Goal: Information Seeking & Learning: Learn about a topic

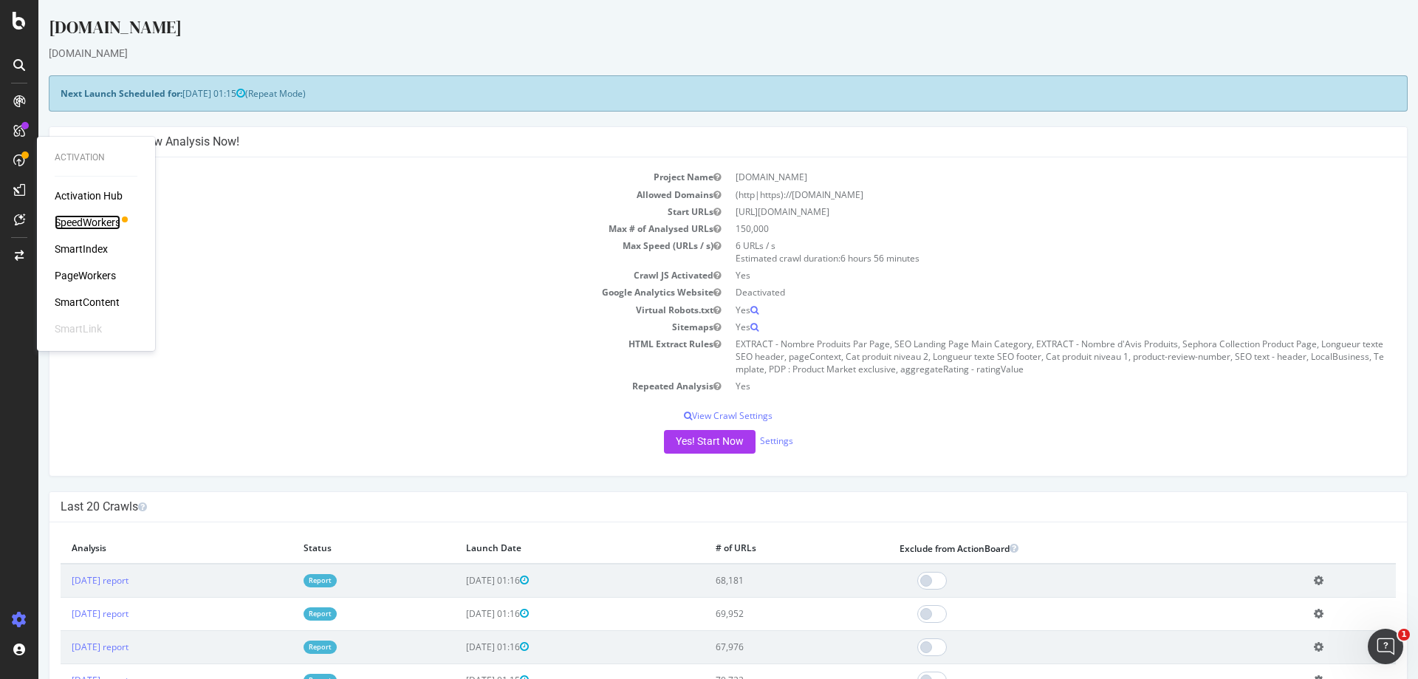
click at [79, 218] on div "SpeedWorkers" at bounding box center [88, 222] width 66 height 15
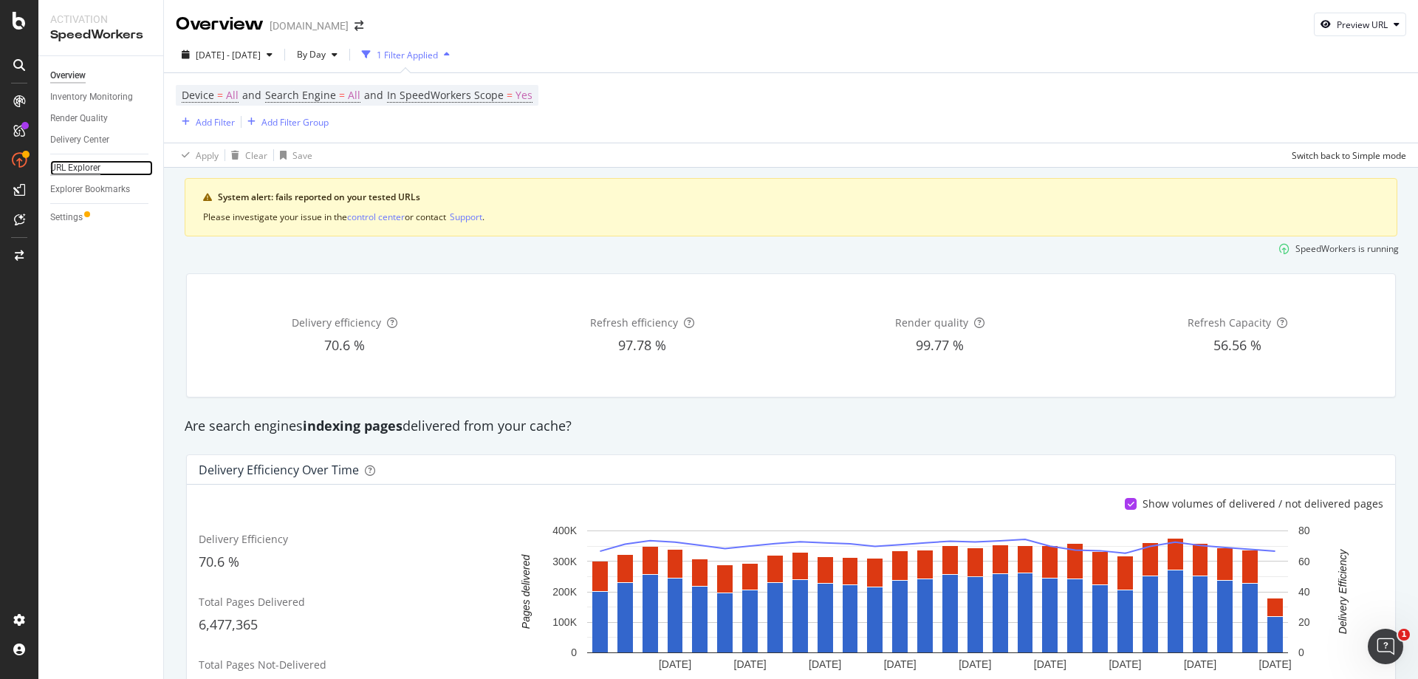
click at [86, 169] on div "URL Explorer" at bounding box center [75, 168] width 50 height 16
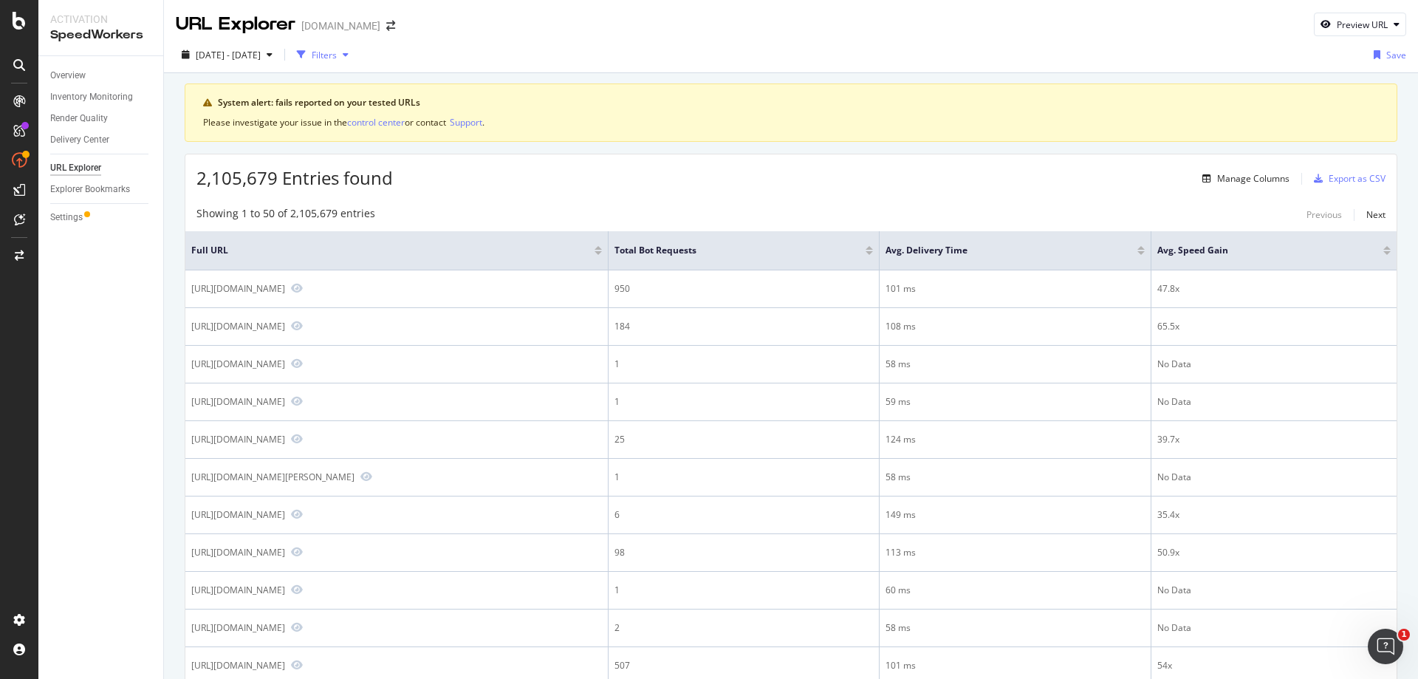
click at [354, 54] on div "button" at bounding box center [346, 54] width 18 height 9
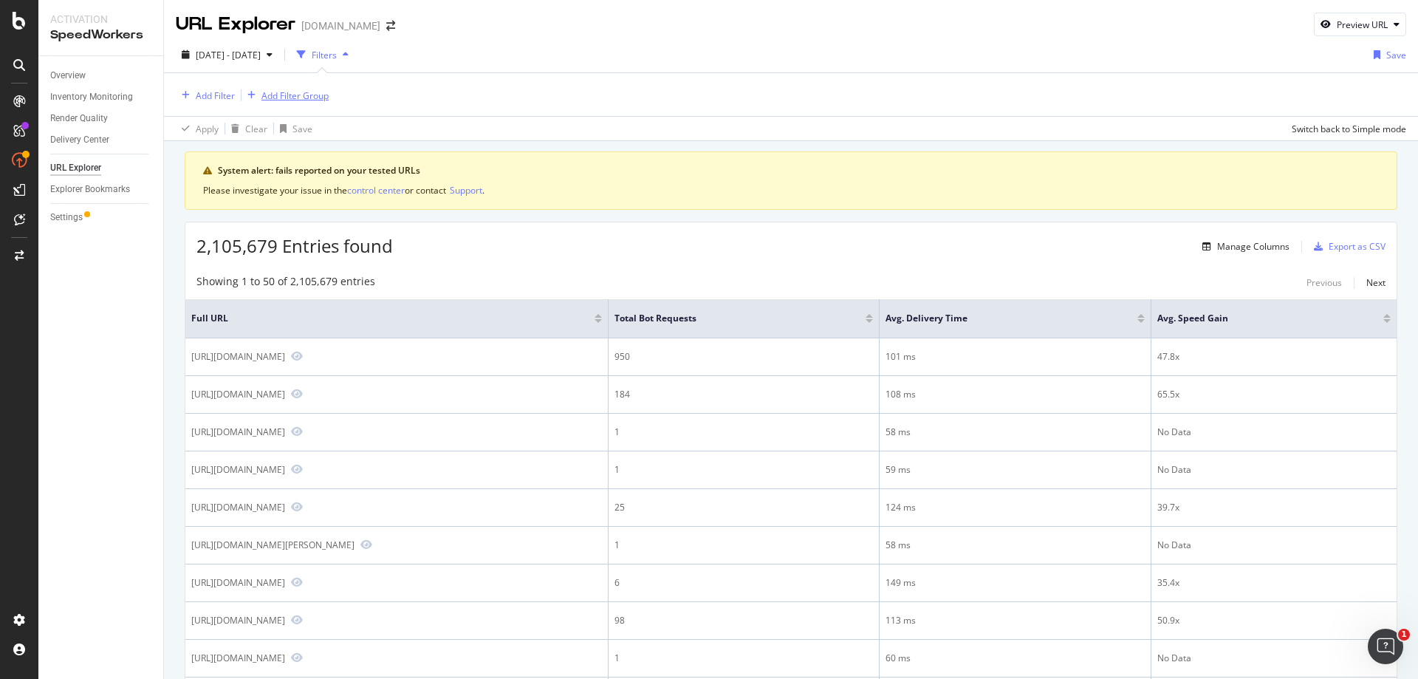
click at [295, 97] on div "Add Filter Group" at bounding box center [294, 95] width 67 height 13
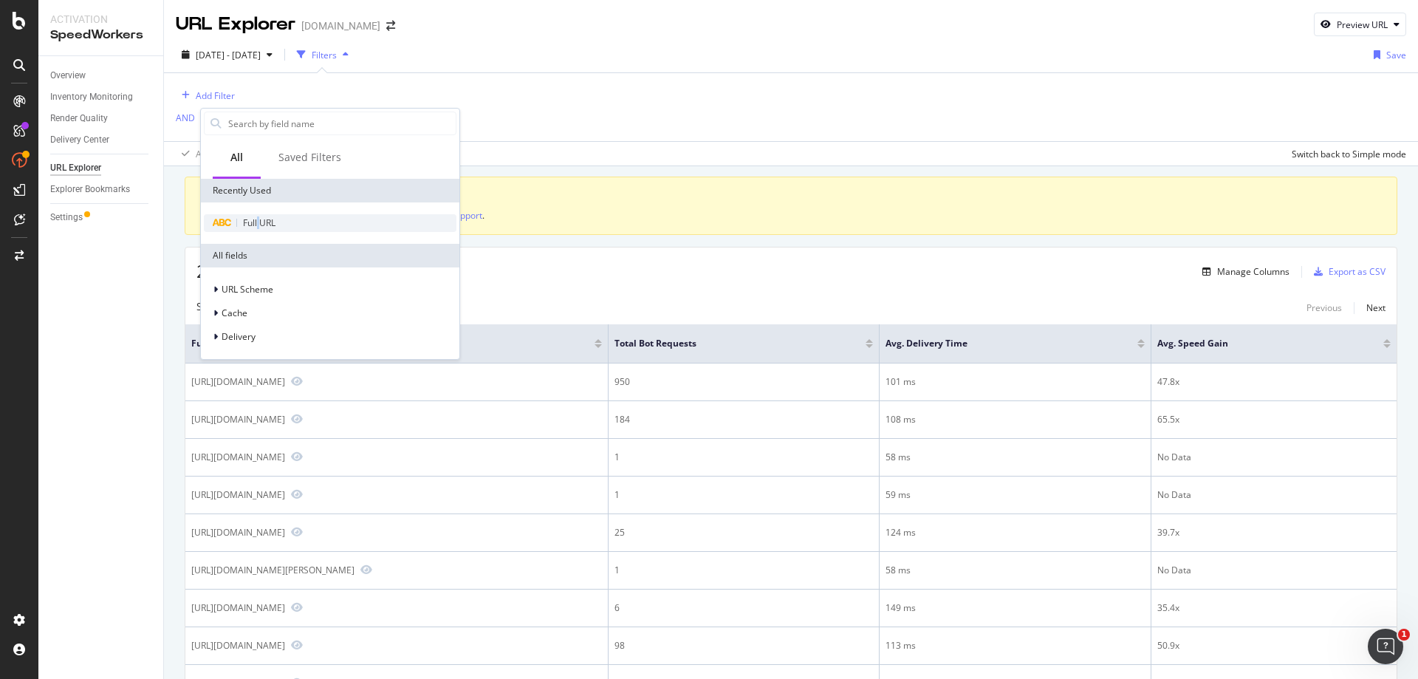
click at [259, 221] on span "Full URL" at bounding box center [259, 222] width 32 height 13
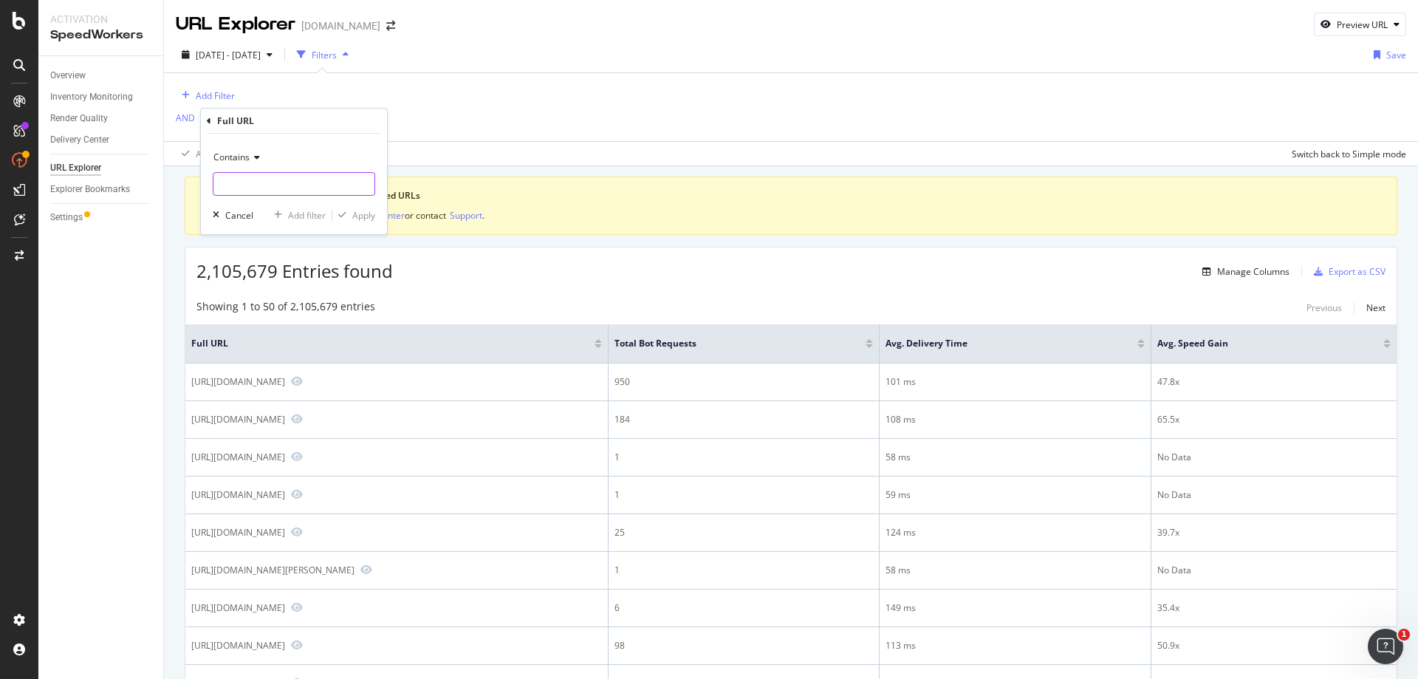
click at [272, 186] on input "text" at bounding box center [293, 184] width 161 height 24
paste input "722757"
paste input "[URL][DOMAIN_NAME]"
type input "[URL][DOMAIN_NAME]"
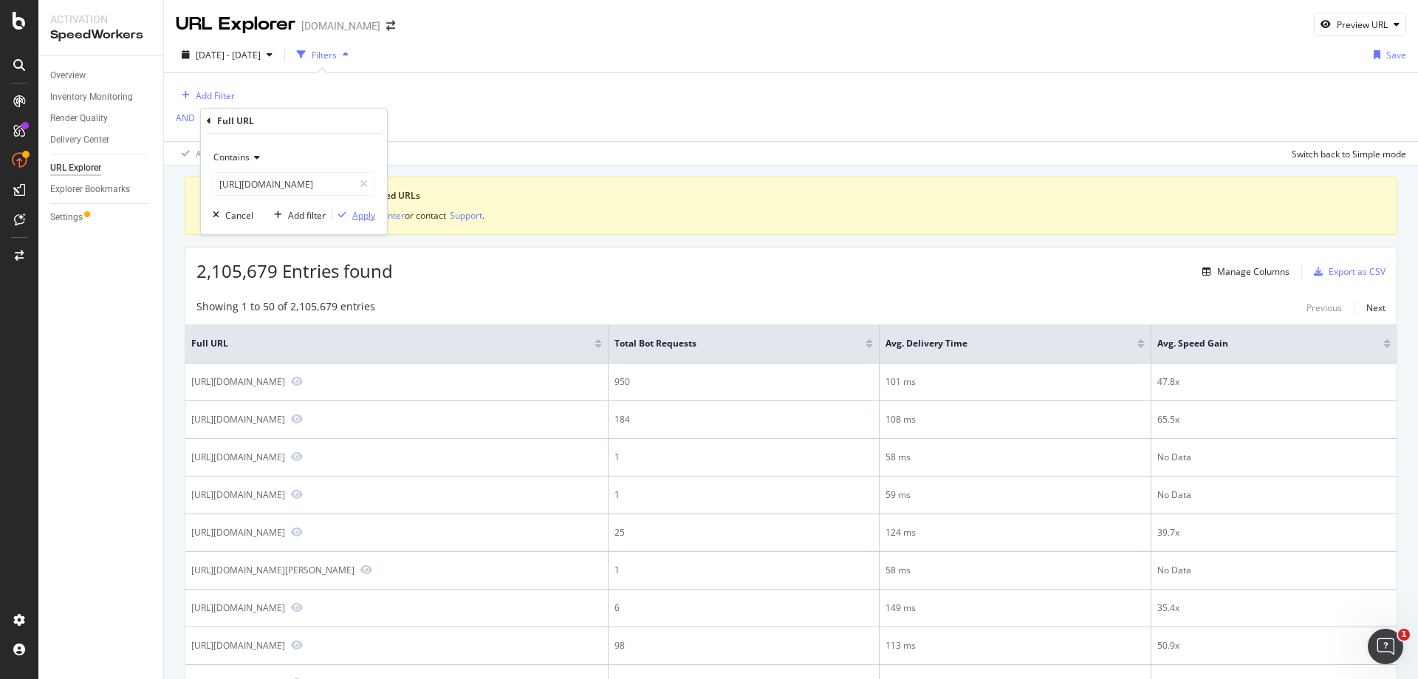
scroll to position [0, 0]
click at [354, 217] on div "Apply" at bounding box center [363, 215] width 23 height 13
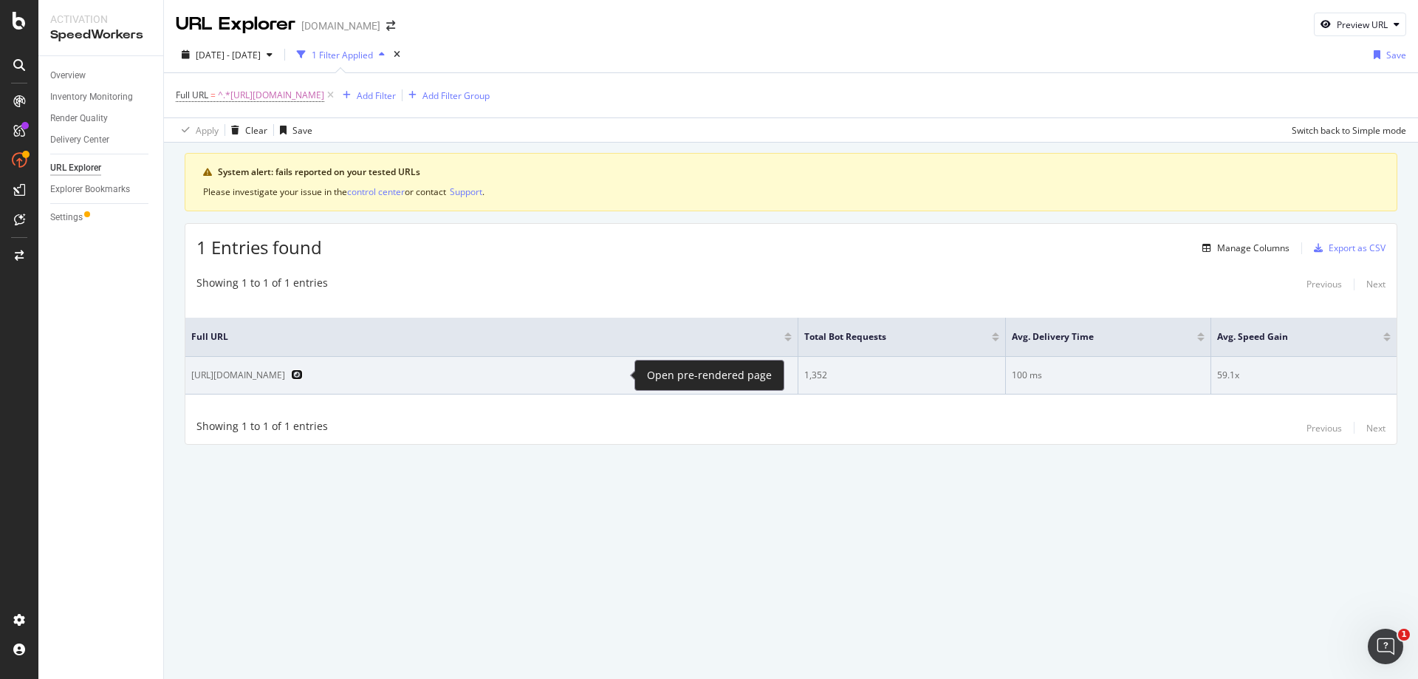
click at [303, 378] on icon "Preview https://www.sephora.fr/p/12h-colorful-special-effects---eyeliner-retrac…" at bounding box center [297, 374] width 12 height 10
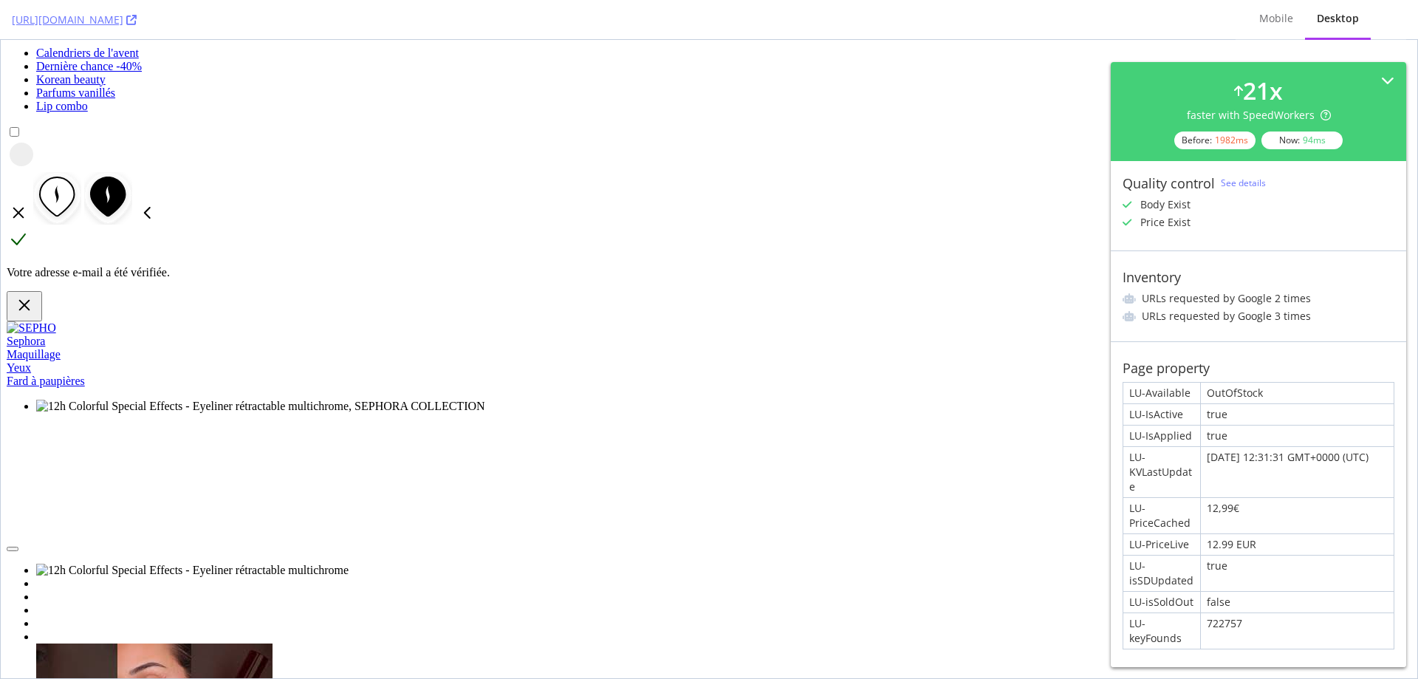
scroll to position [2363, 0]
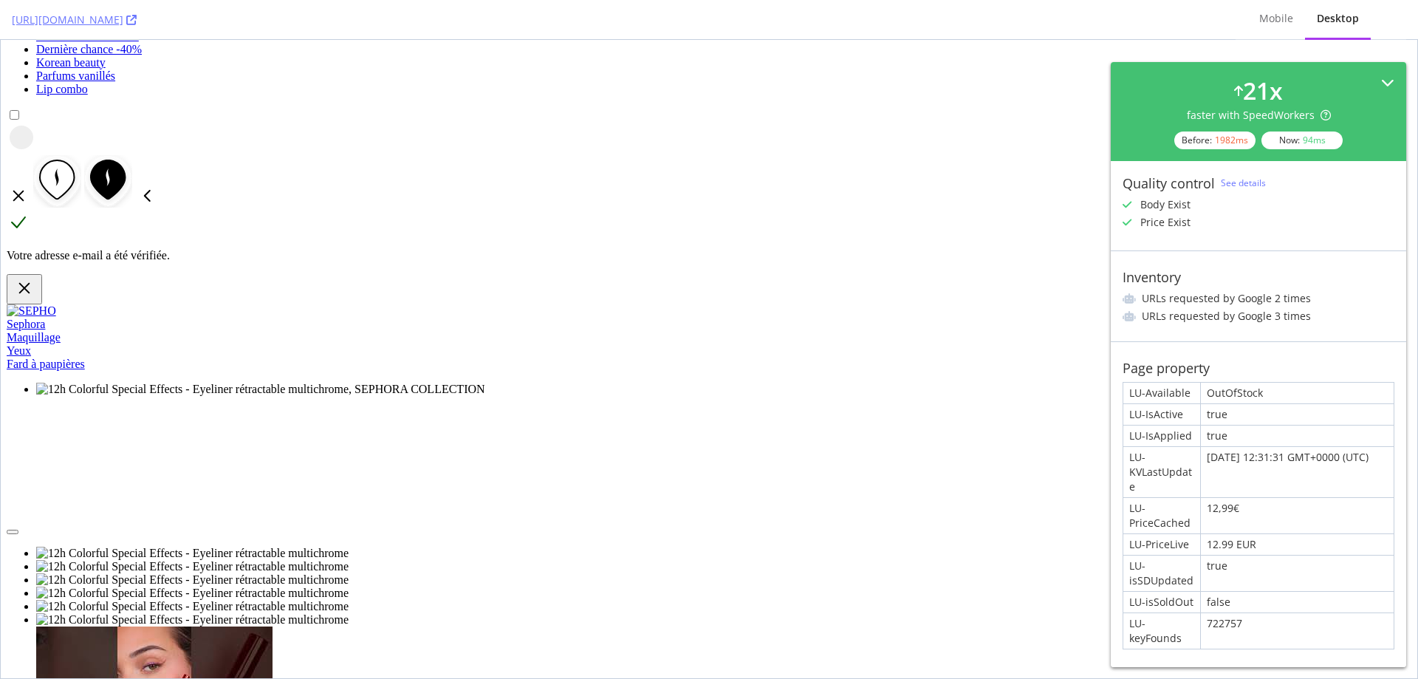
click at [1381, 78] on icon at bounding box center [1387, 82] width 13 height 13
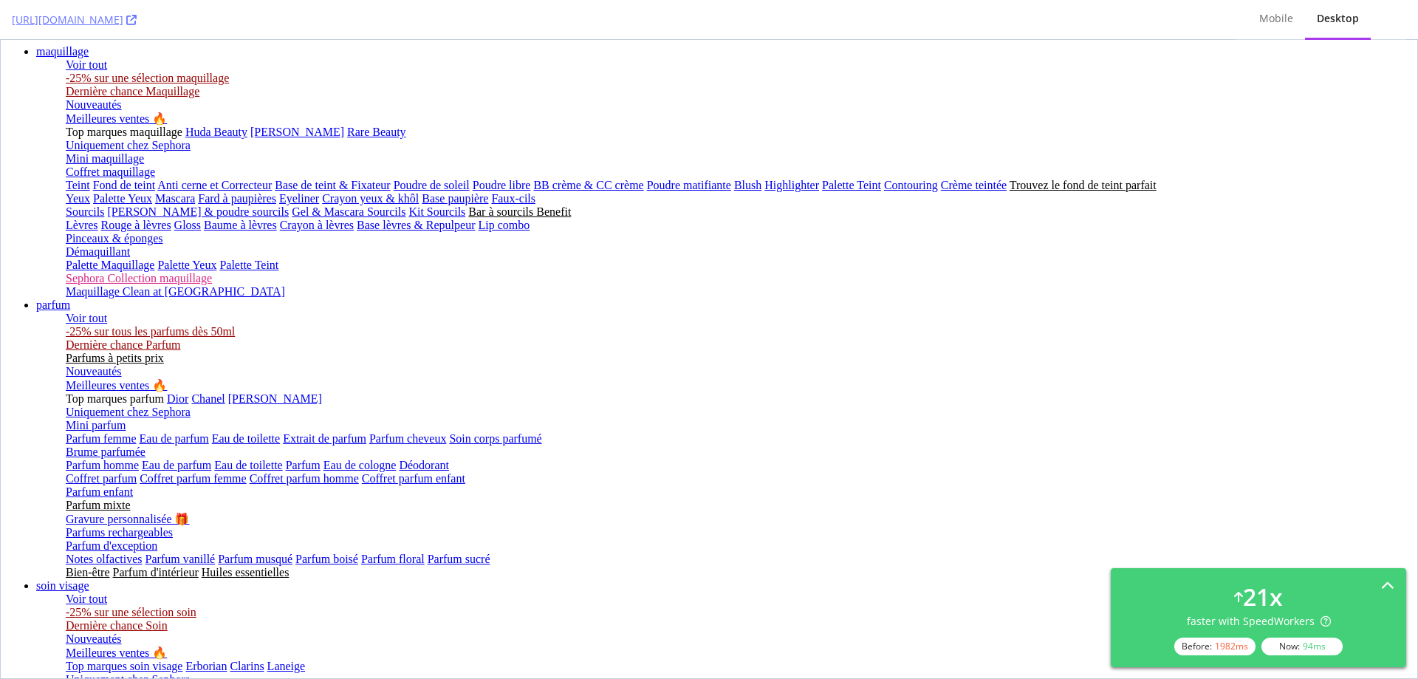
scroll to position [369, 0]
